Goal: Information Seeking & Learning: Learn about a topic

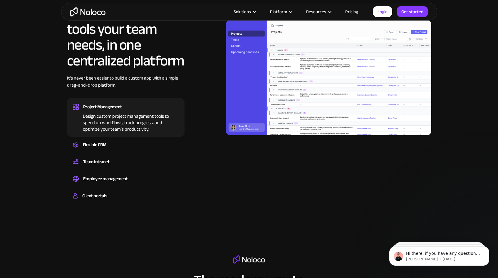
scroll to position [568, 0]
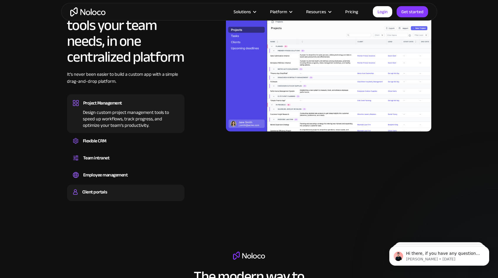
click at [90, 192] on div "Client portals" at bounding box center [94, 192] width 25 height 9
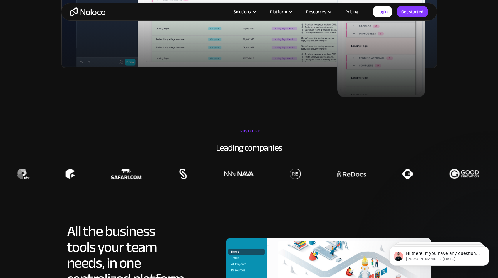
scroll to position [0, 0]
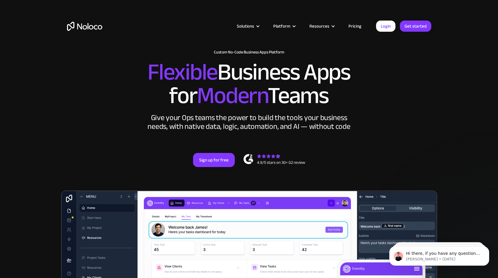
click at [354, 27] on link "Pricing" at bounding box center [355, 26] width 28 height 8
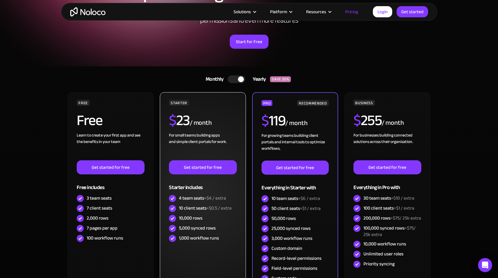
scroll to position [69, 0]
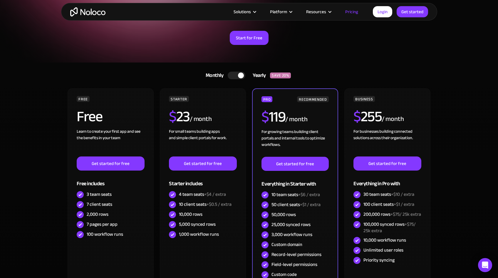
click at [238, 76] on div at bounding box center [241, 76] width 6 height 6
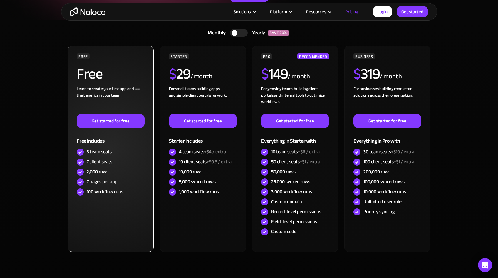
scroll to position [0, 0]
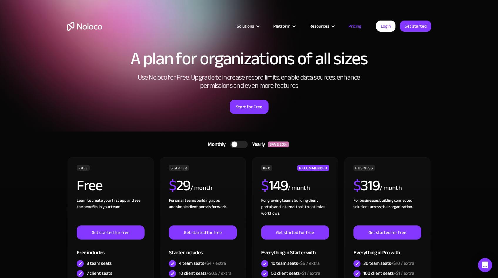
click at [80, 26] on img "home" at bounding box center [84, 26] width 35 height 9
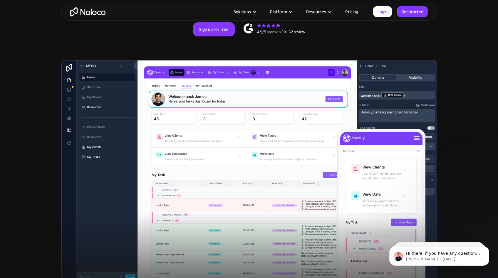
click at [419, 78] on img at bounding box center [249, 172] width 376 height 224
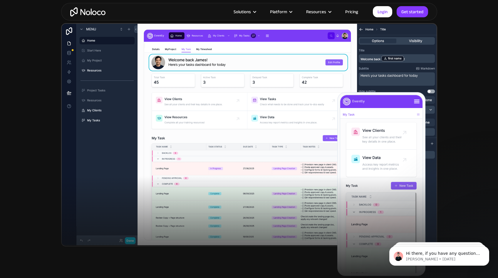
scroll to position [187, 0]
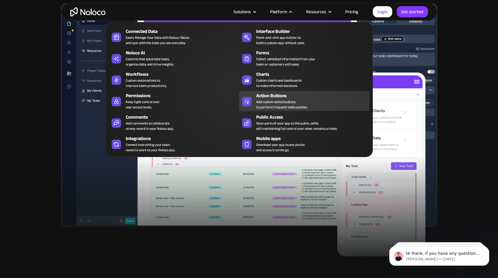
click at [303, 100] on div "Add custom action buttons to perform frequent tasks quicker." at bounding box center [282, 104] width 52 height 11
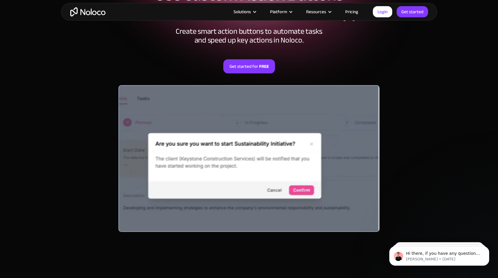
scroll to position [93, 0]
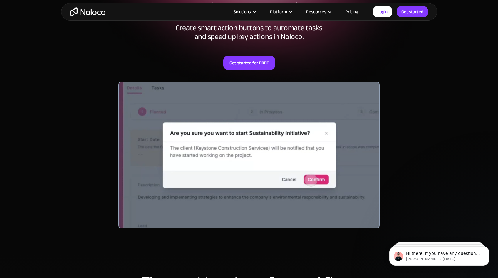
click at [278, 132] on div at bounding box center [248, 155] width 261 height 147
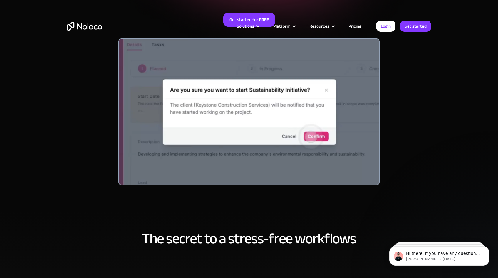
scroll to position [0, 0]
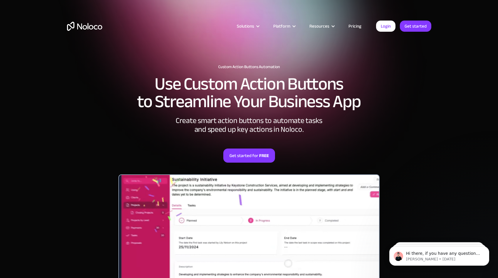
click at [356, 24] on link "Pricing" at bounding box center [355, 26] width 28 height 8
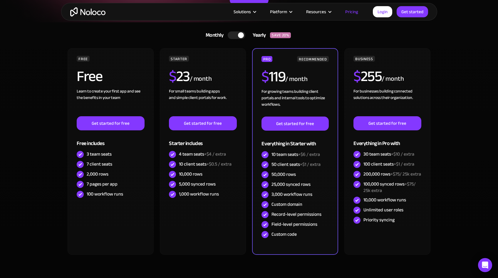
scroll to position [83, 0]
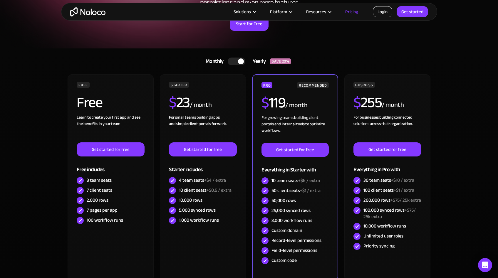
click at [384, 14] on link "Login" at bounding box center [382, 11] width 19 height 11
click at [239, 60] on div at bounding box center [241, 61] width 6 height 6
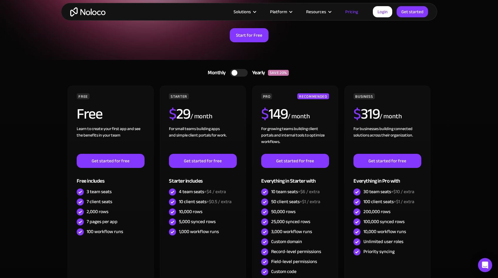
scroll to position [0, 0]
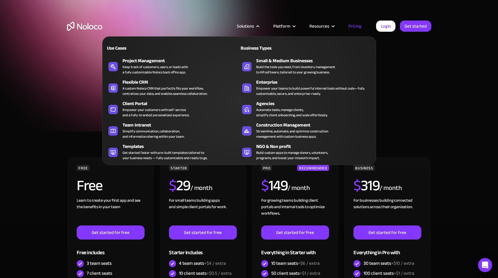
click at [254, 25] on div "Solutions" at bounding box center [245, 26] width 17 height 8
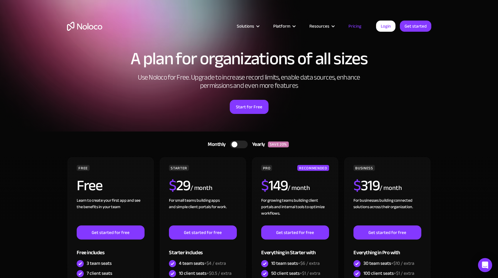
click at [254, 25] on div "Solutions" at bounding box center [245, 26] width 17 height 8
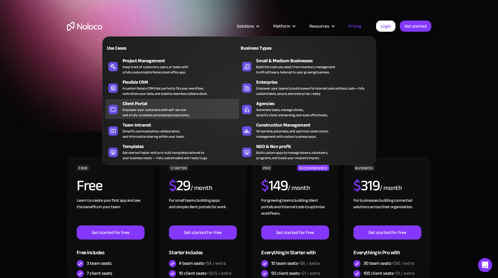
click at [149, 105] on div "Client Portal" at bounding box center [181, 103] width 119 height 7
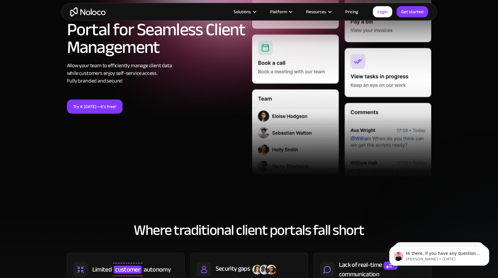
scroll to position [245, 0]
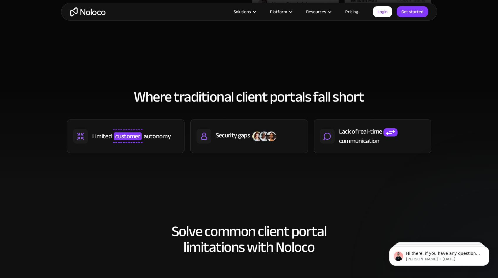
click at [353, 11] on link "Pricing" at bounding box center [352, 12] width 28 height 8
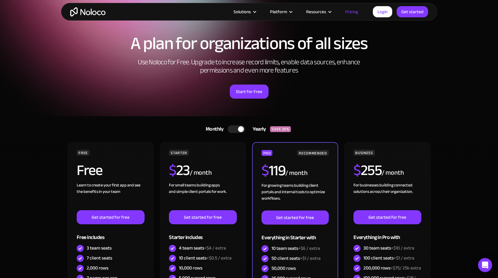
scroll to position [31, 0]
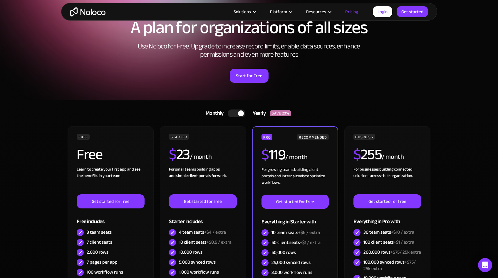
click at [237, 112] on div at bounding box center [237, 114] width 18 height 8
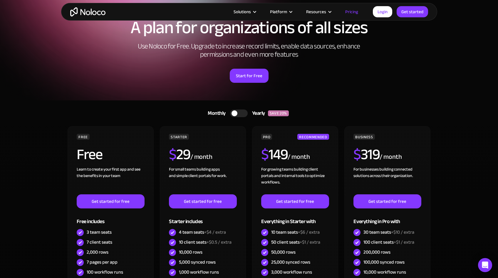
click at [237, 112] on div at bounding box center [239, 114] width 18 height 8
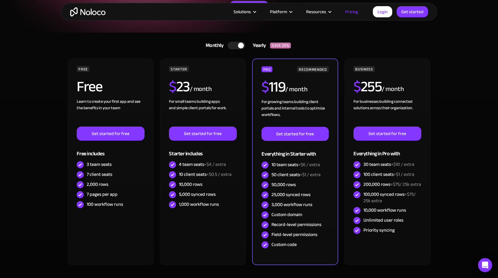
scroll to position [0, 0]
